Goal: Information Seeking & Learning: Learn about a topic

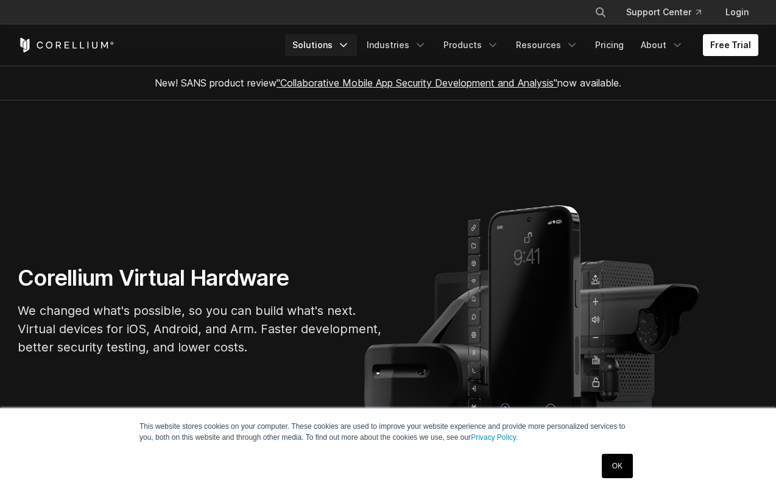
click at [339, 40] on link "Solutions" at bounding box center [321, 45] width 72 height 22
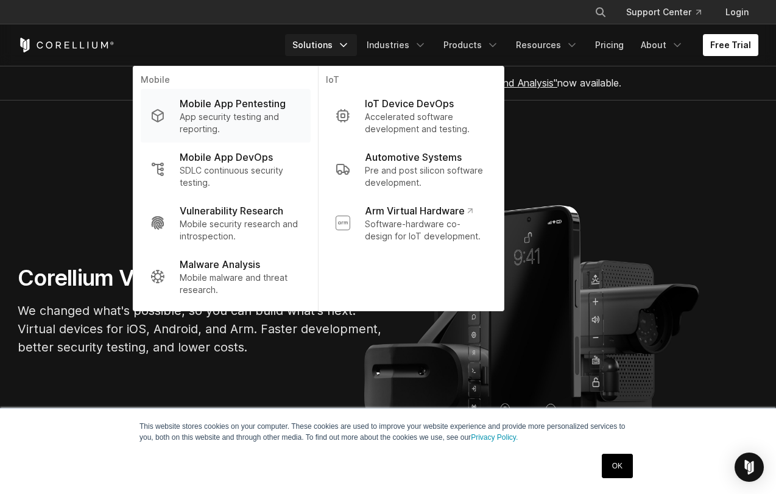
click at [278, 117] on p "App security testing and reporting." at bounding box center [240, 123] width 121 height 24
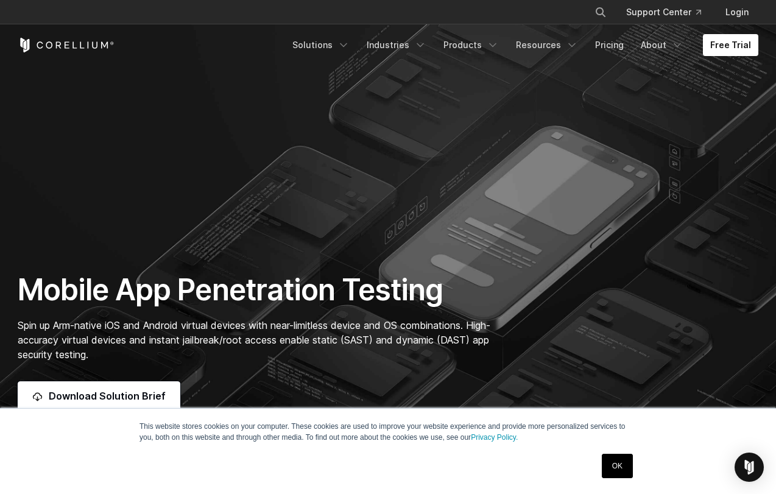
click at [617, 468] on link "OK" at bounding box center [616, 466] width 31 height 24
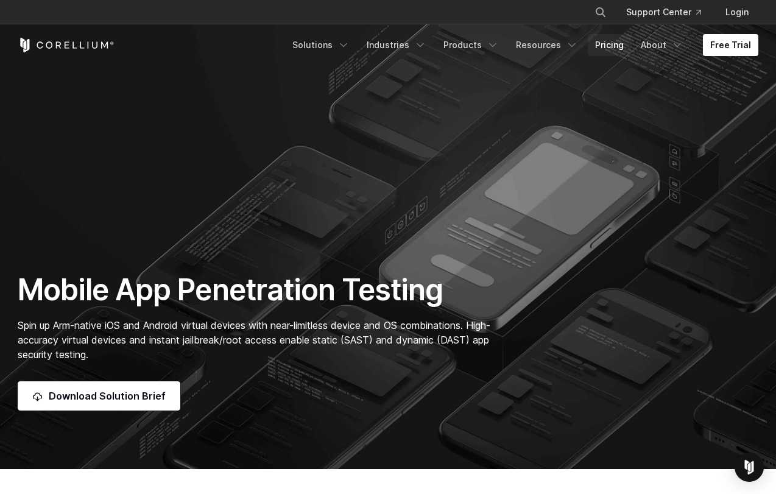
click at [615, 48] on link "Pricing" at bounding box center [608, 45] width 43 height 22
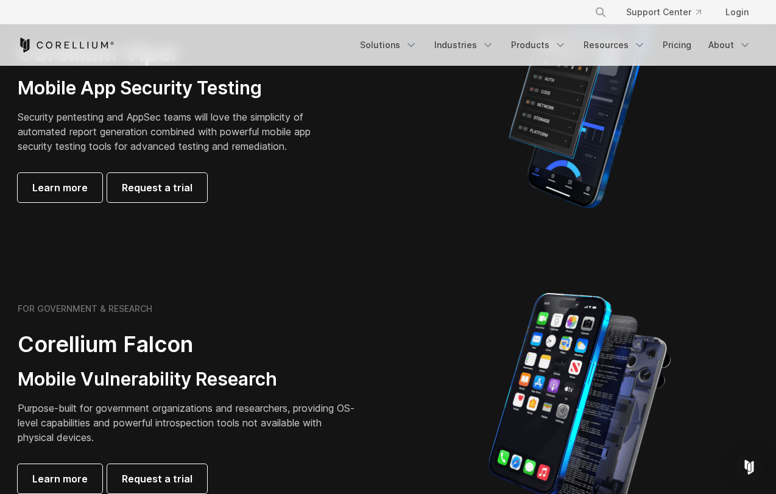
scroll to position [205, 0]
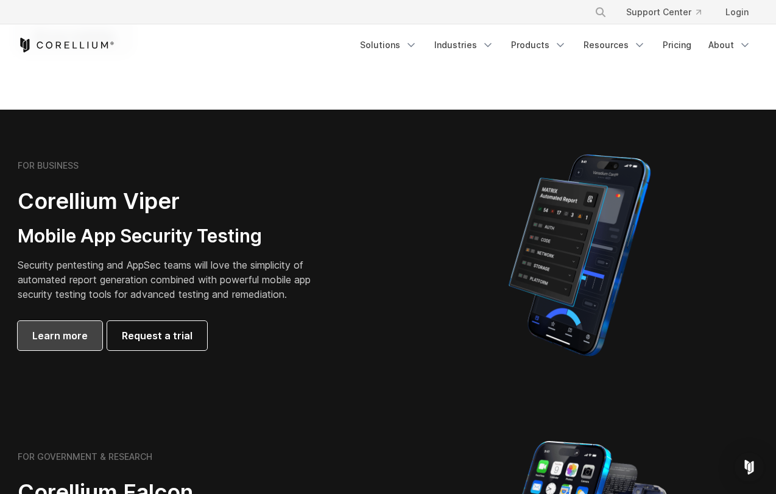
click at [81, 337] on span "Learn more" at bounding box center [59, 335] width 55 height 15
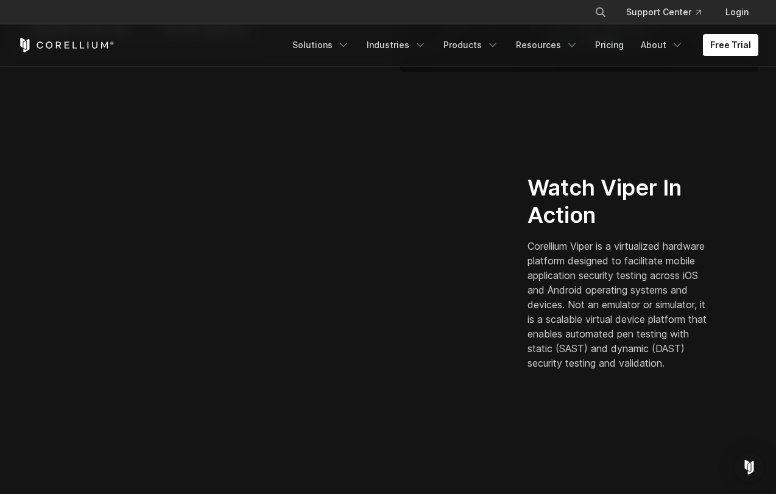
scroll to position [222, 0]
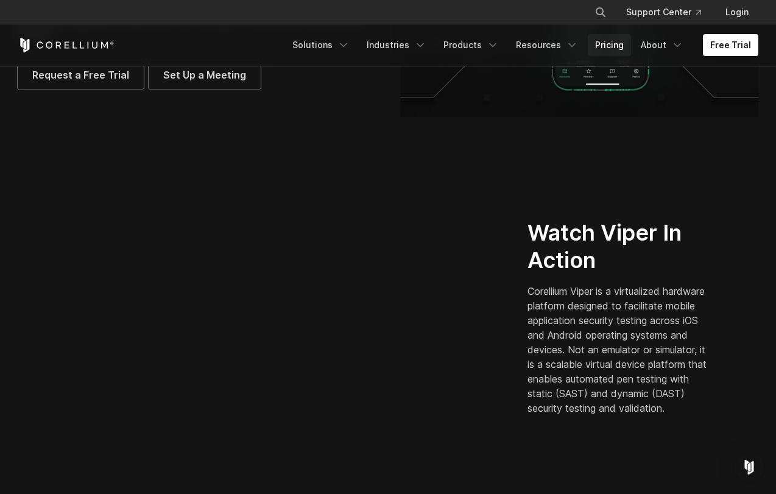
click at [617, 43] on link "Pricing" at bounding box center [608, 45] width 43 height 22
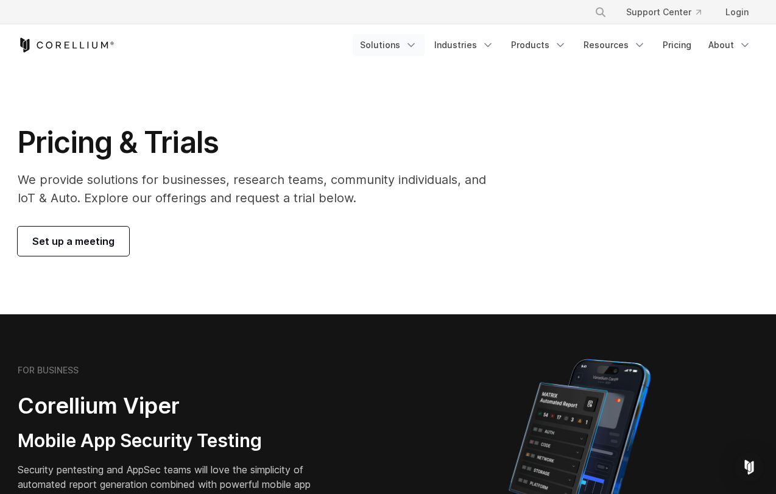
click at [398, 46] on link "Solutions" at bounding box center [388, 45] width 72 height 22
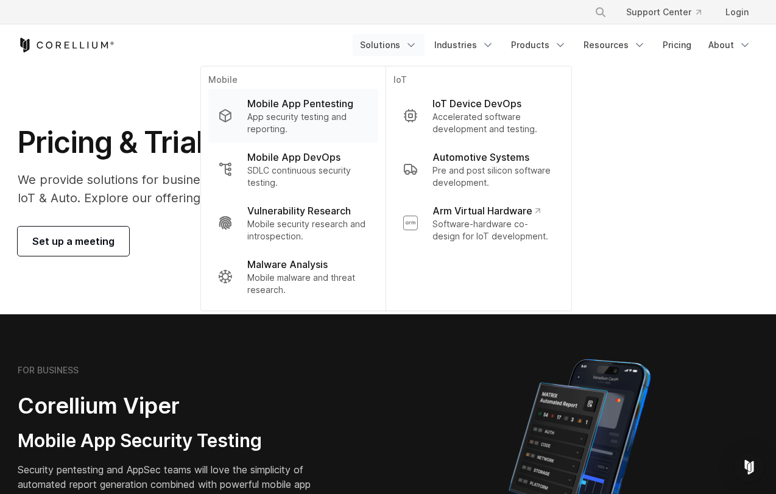
click at [318, 111] on p "App security testing and reporting." at bounding box center [307, 123] width 121 height 24
